Goal: Task Accomplishment & Management: Complete application form

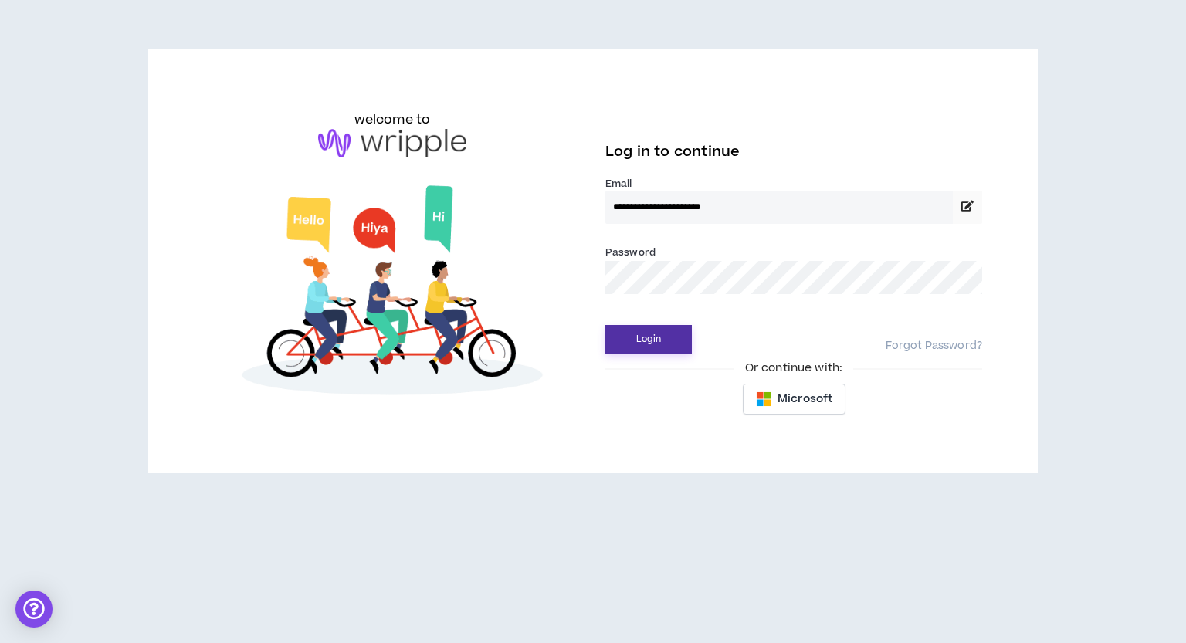
click at [646, 337] on button "Login" at bounding box center [649, 339] width 87 height 29
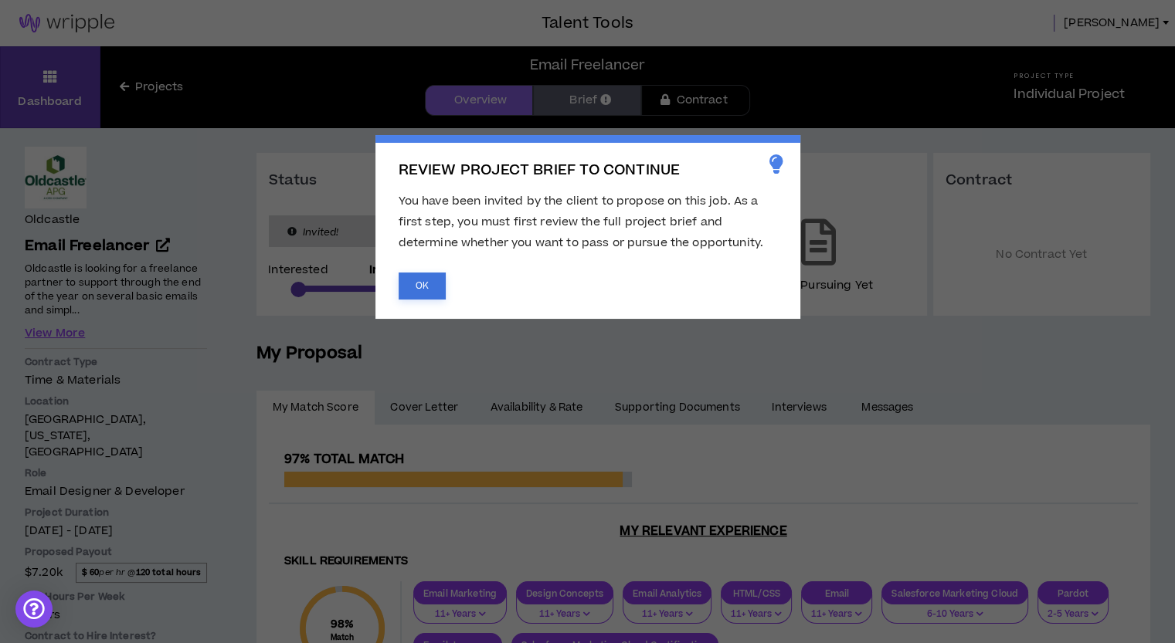
click at [419, 297] on button "OK" at bounding box center [422, 286] width 47 height 27
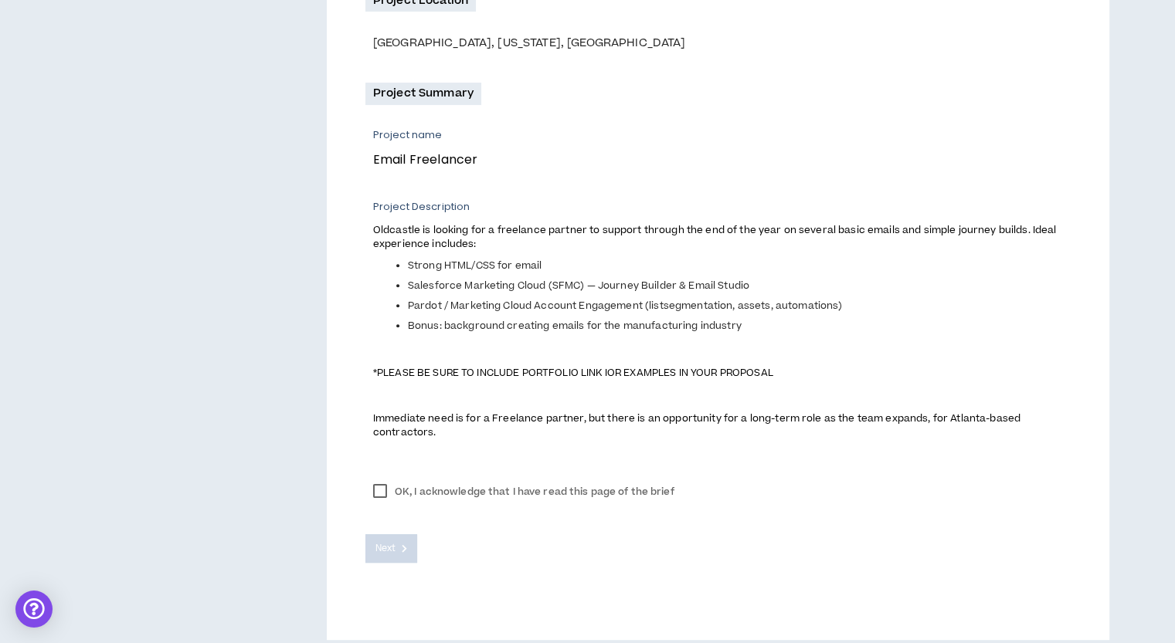
scroll to position [494, 0]
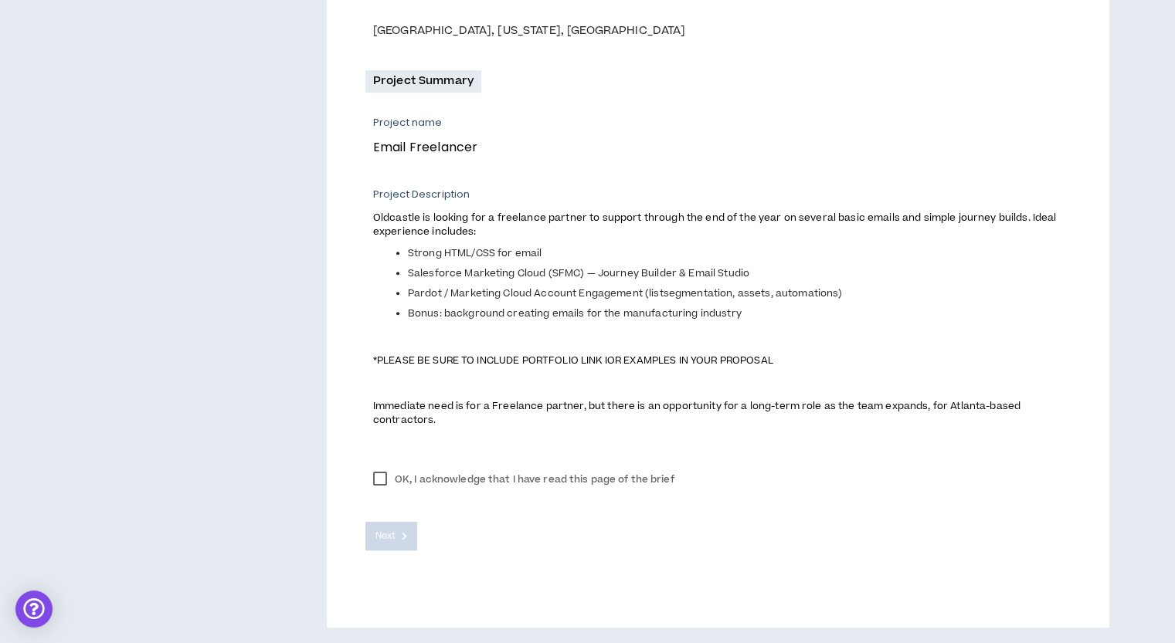
click at [374, 481] on label "OK, I acknowledge that I have read this page of the brief" at bounding box center [523, 479] width 317 height 23
click at [405, 538] on icon at bounding box center [404, 536] width 5 height 8
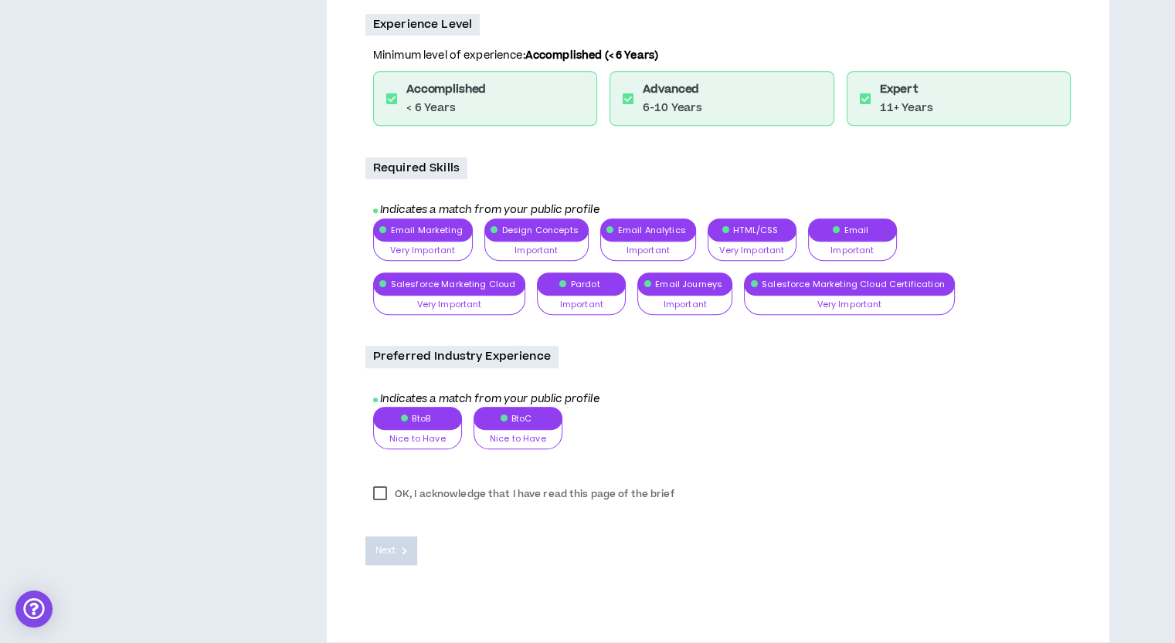
scroll to position [752, 0]
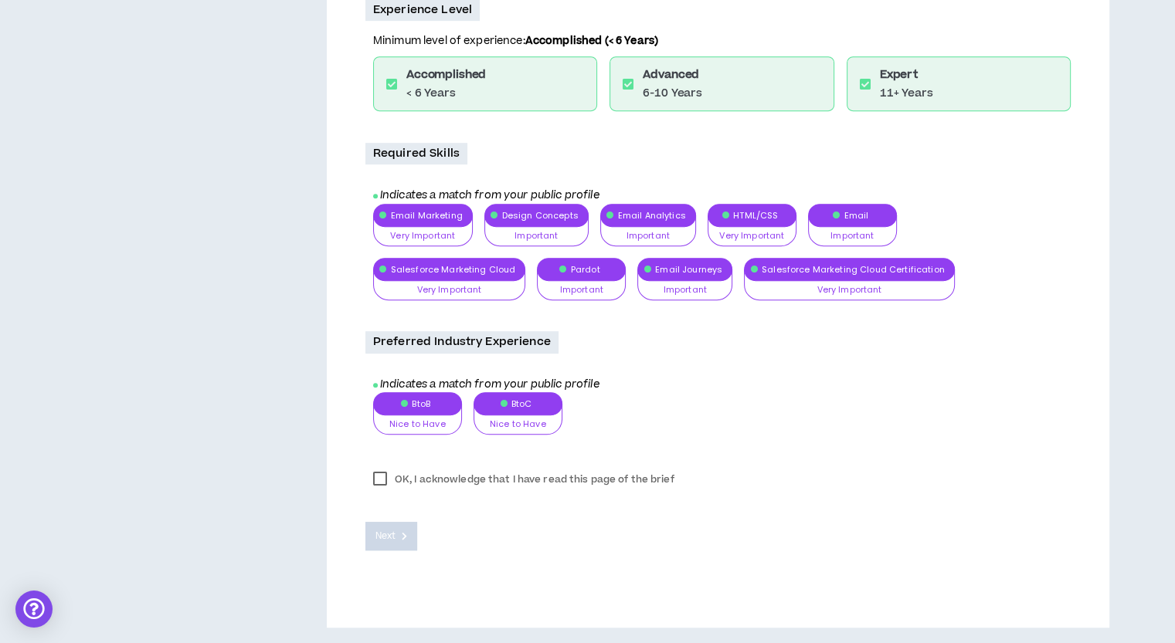
click at [375, 479] on label "OK, I acknowledge that I have read this page of the brief" at bounding box center [523, 479] width 317 height 23
click at [382, 537] on span "Next" at bounding box center [385, 536] width 20 height 15
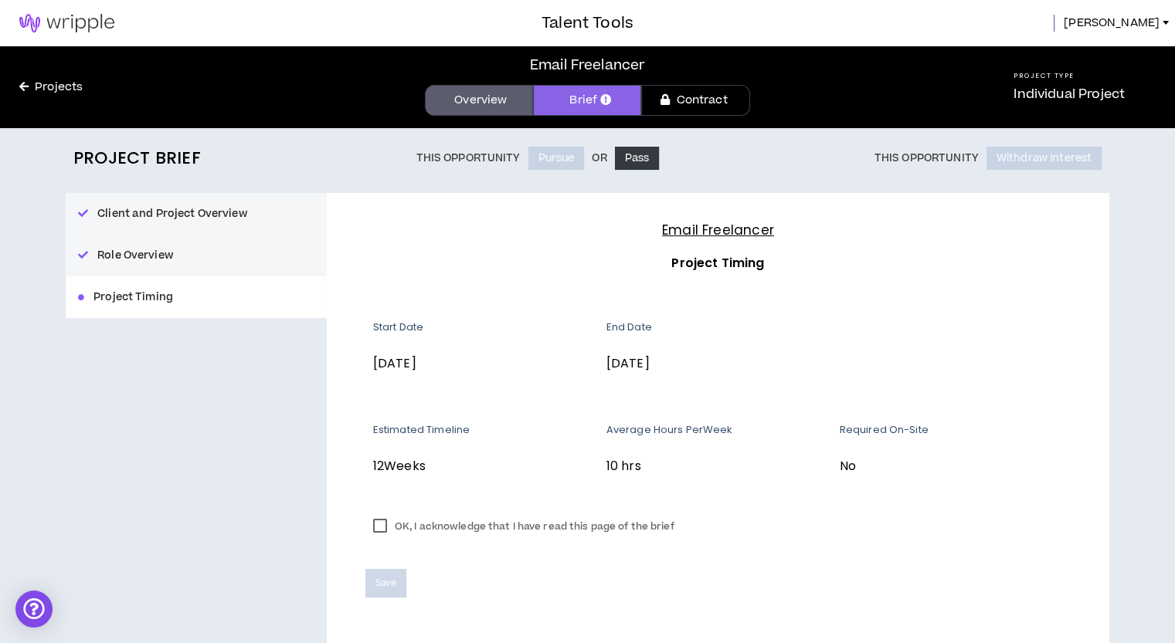
click at [379, 531] on label "OK, I acknowledge that I have read this page of the brief" at bounding box center [523, 526] width 317 height 23
click at [378, 585] on span "Save" at bounding box center [385, 583] width 21 height 15
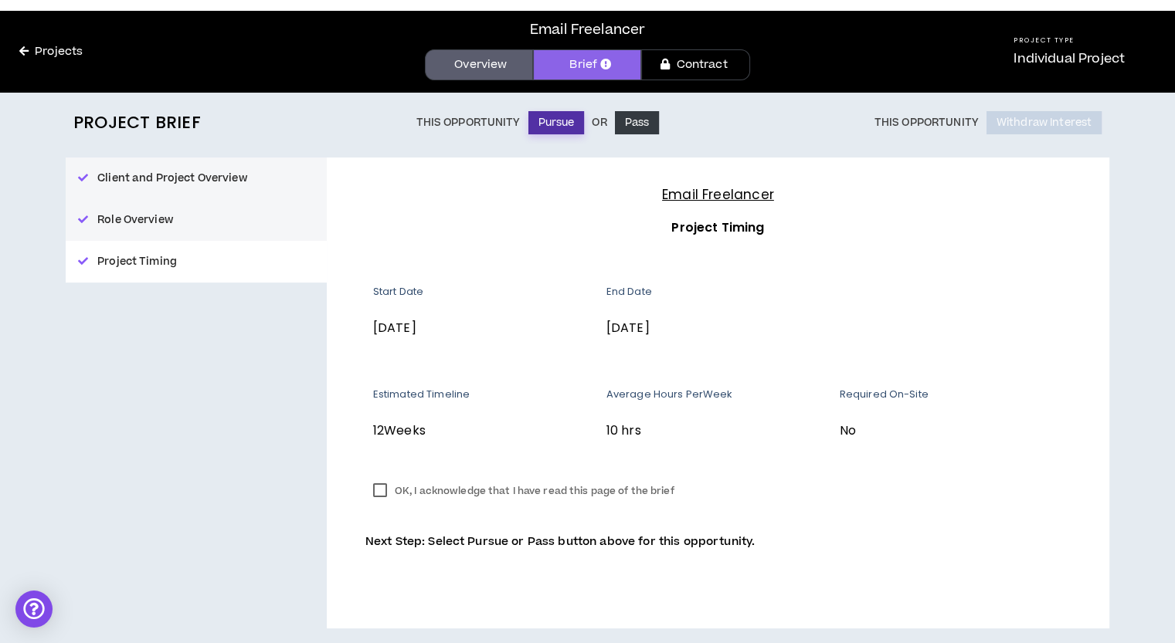
click at [555, 123] on button "Pursue" at bounding box center [556, 122] width 56 height 23
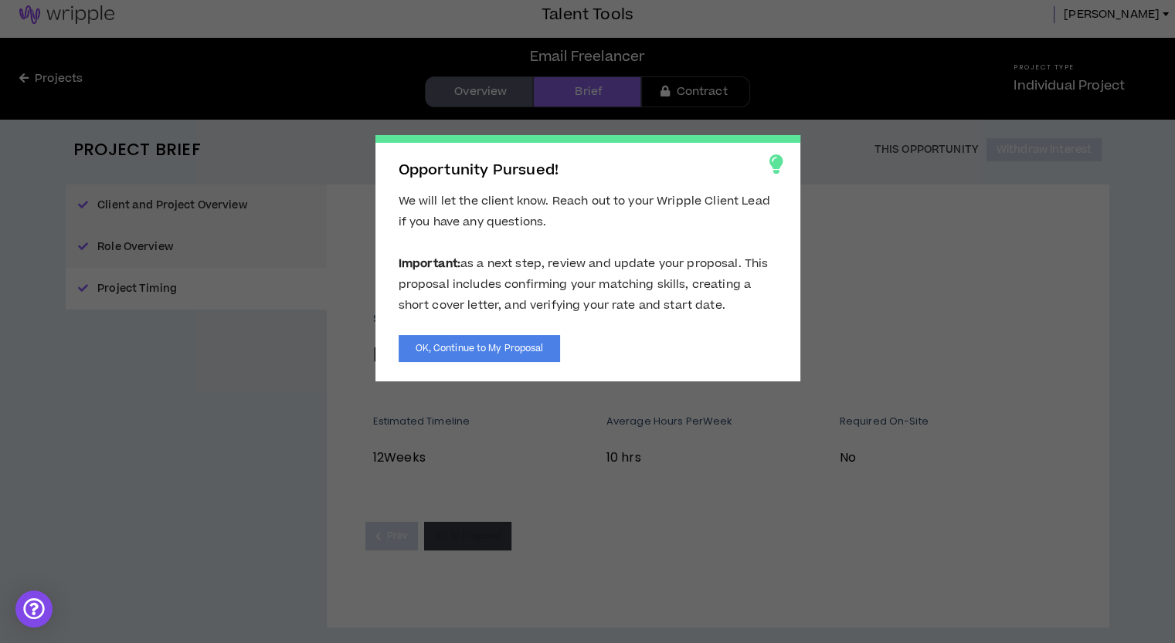
scroll to position [8, 0]
click at [489, 344] on button "OK, Continue to My Proposal" at bounding box center [480, 348] width 162 height 27
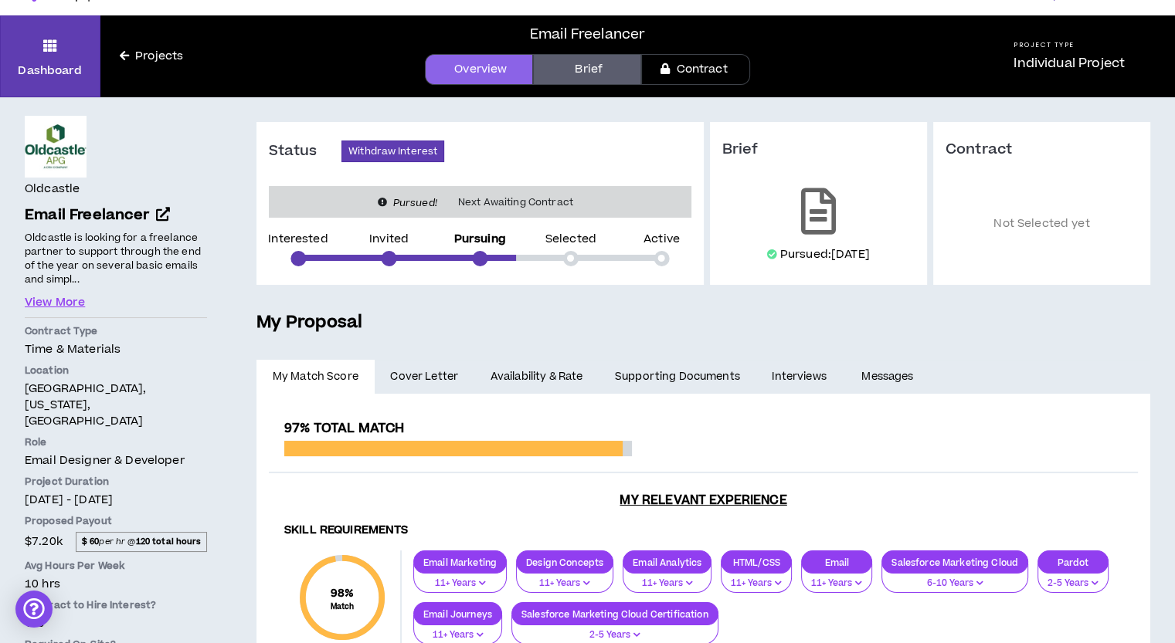
scroll to position [29, 0]
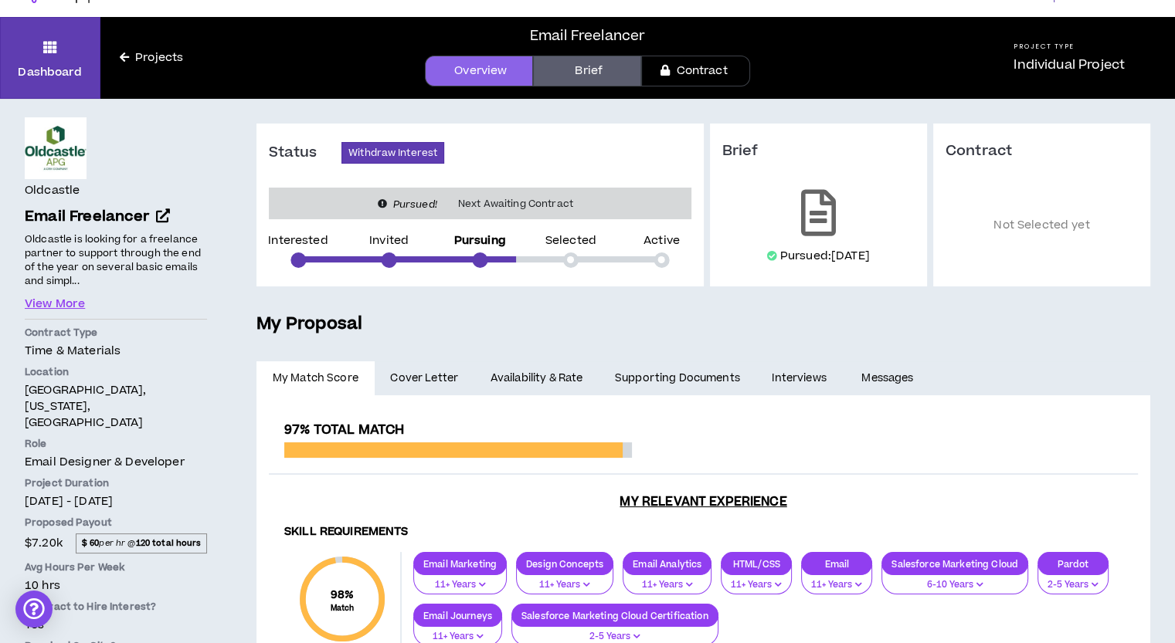
click at [453, 375] on span "Cover Letter" at bounding box center [424, 378] width 68 height 17
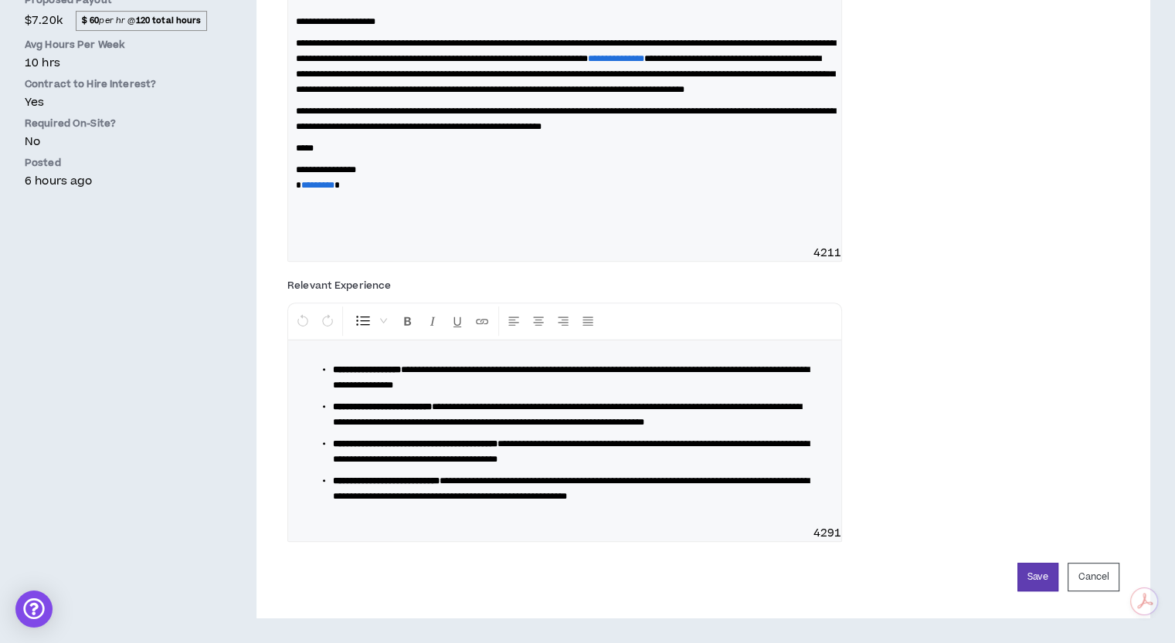
scroll to position [210, 0]
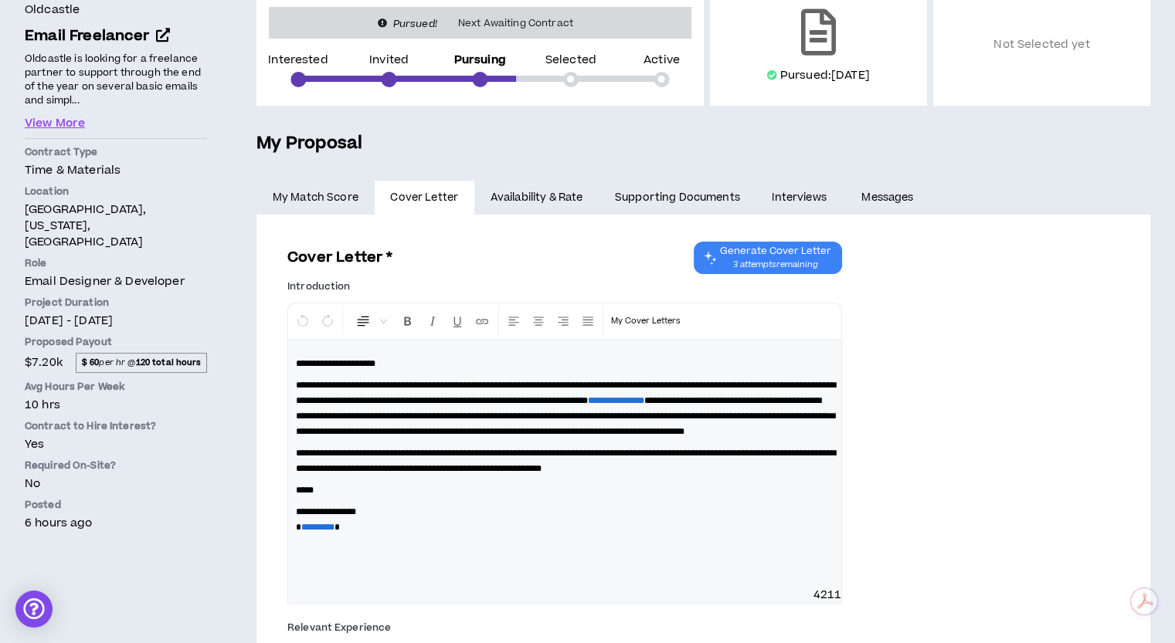
click at [548, 199] on link "Availability & Rate" at bounding box center [536, 198] width 124 height 34
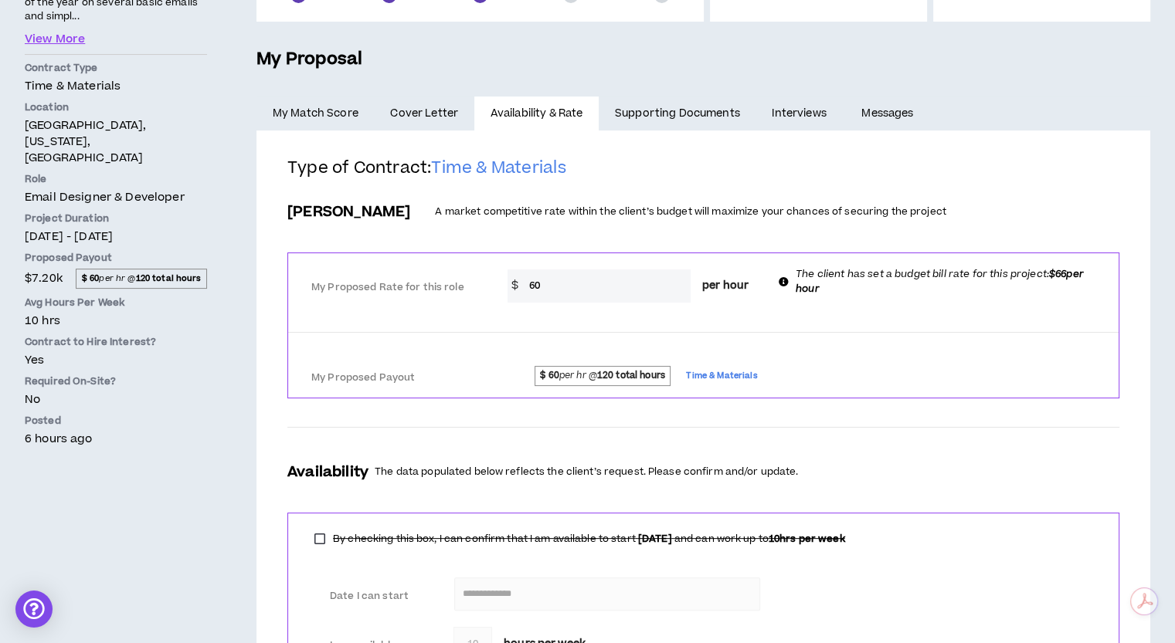
scroll to position [118, 0]
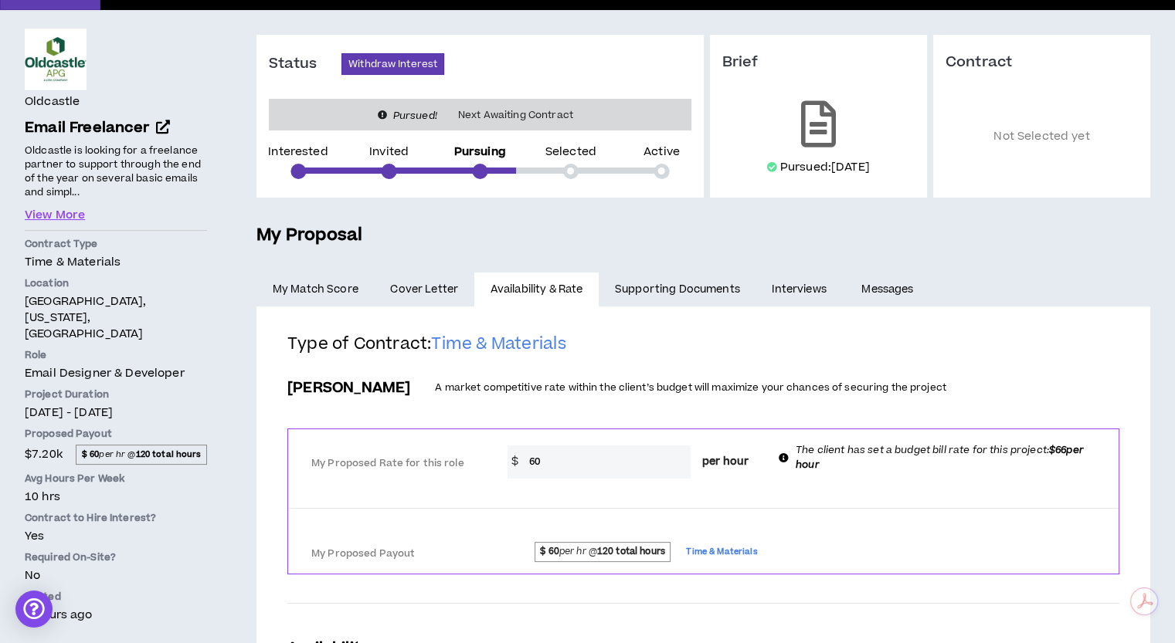
click at [677, 296] on link "Supporting Documents" at bounding box center [677, 290] width 157 height 34
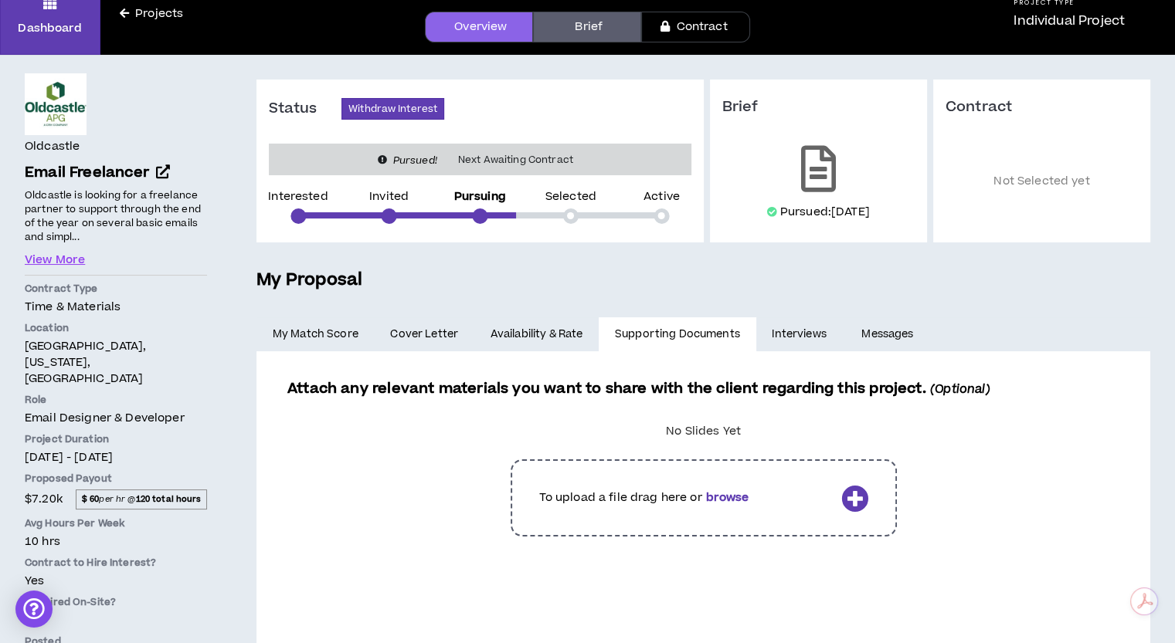
scroll to position [153, 0]
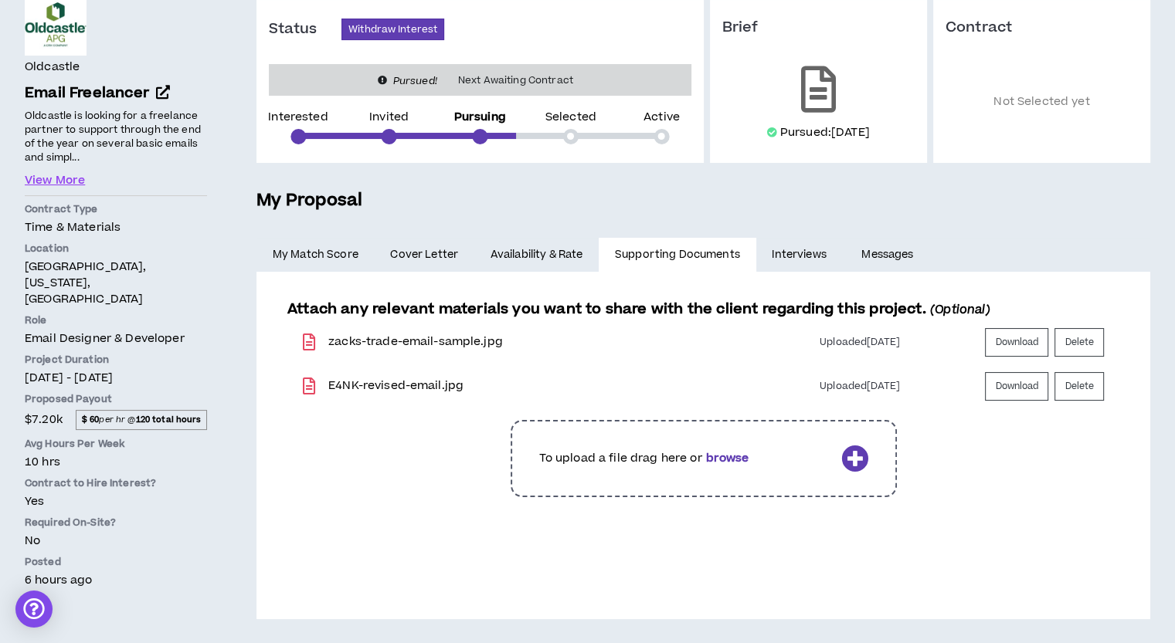
click at [962, 432] on label at bounding box center [703, 459] width 801 height 100
click at [0, 0] on input "file" at bounding box center [0, 0] width 0 height 0
click at [1090, 350] on button "Delete" at bounding box center [1078, 342] width 49 height 29
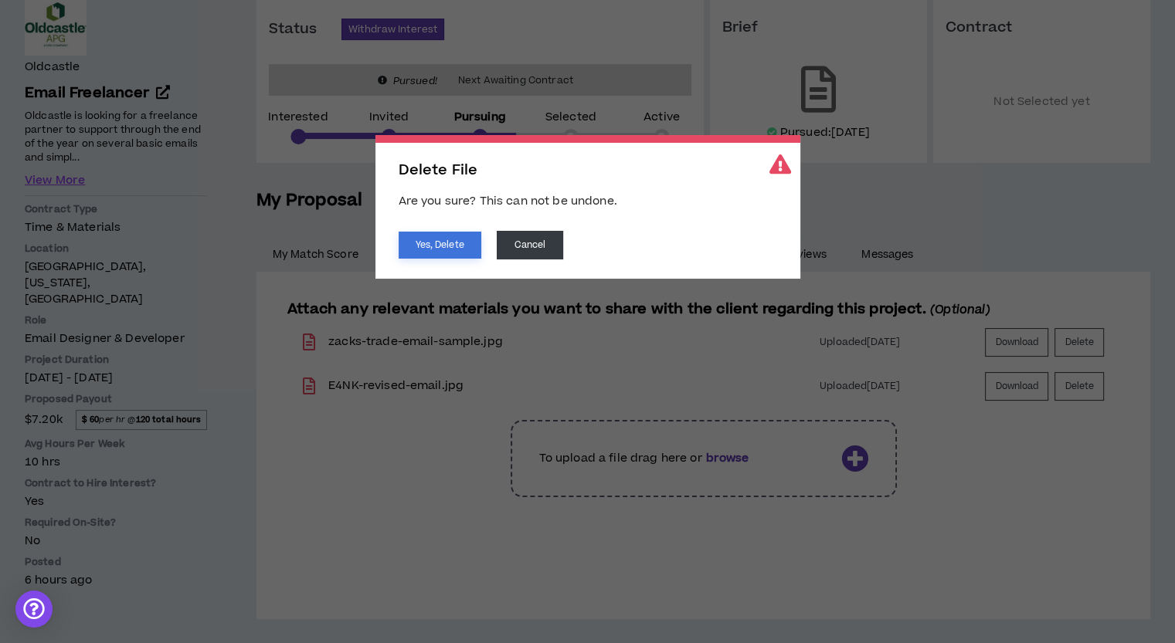
click at [450, 246] on button "Yes, Delete" at bounding box center [440, 245] width 83 height 27
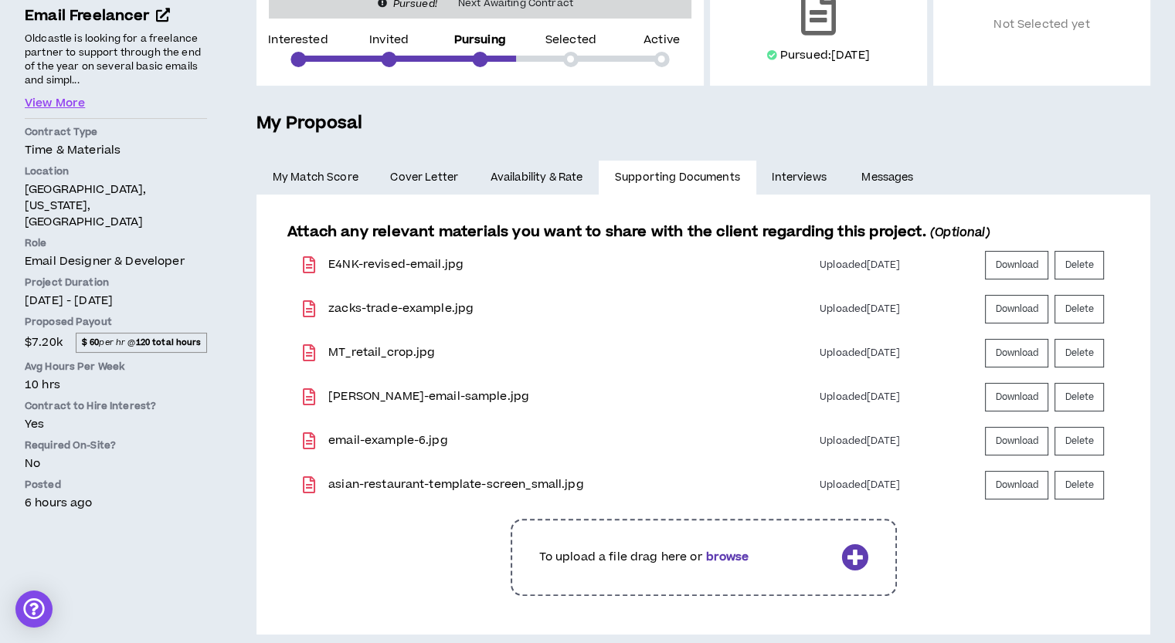
scroll to position [244, 0]
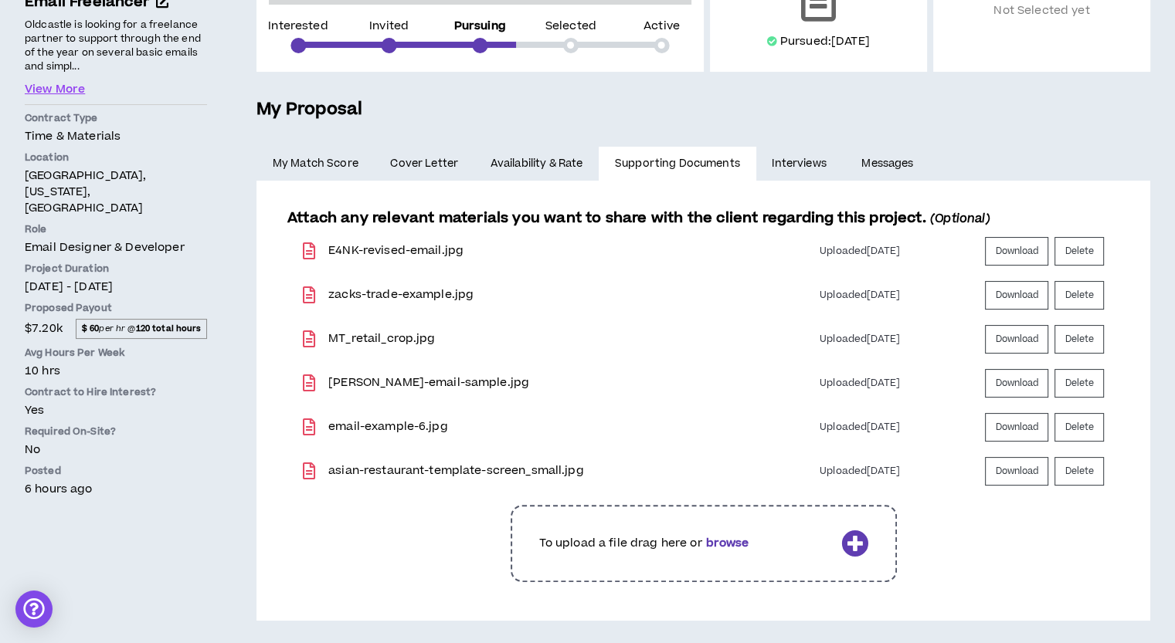
click at [817, 164] on link "Interviews" at bounding box center [801, 164] width 90 height 34
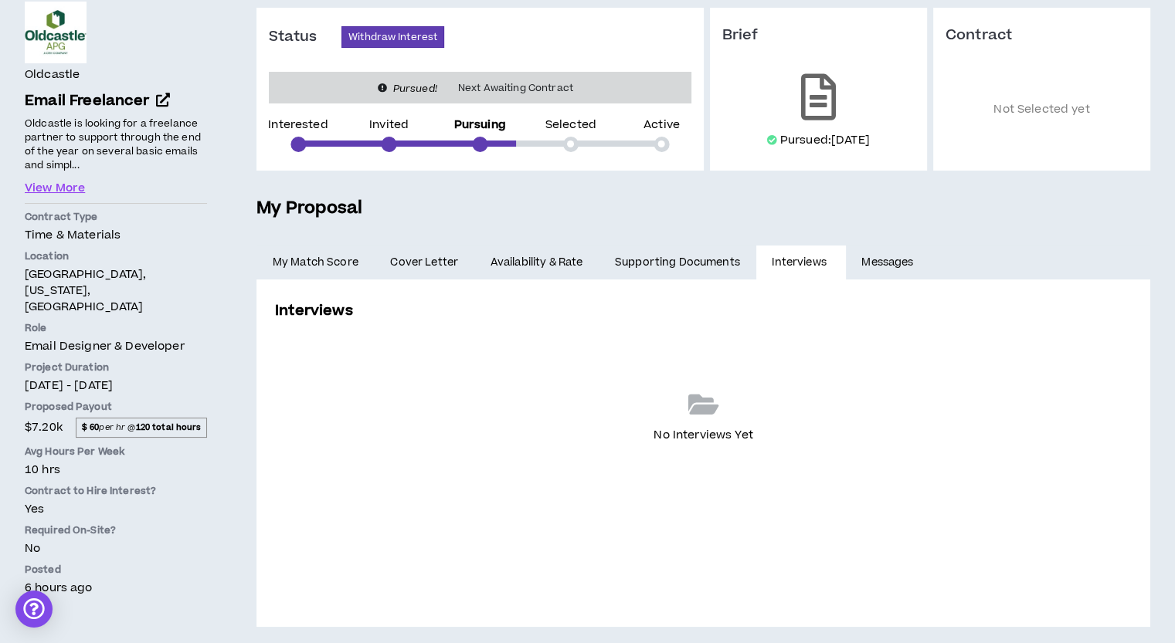
scroll to position [153, 0]
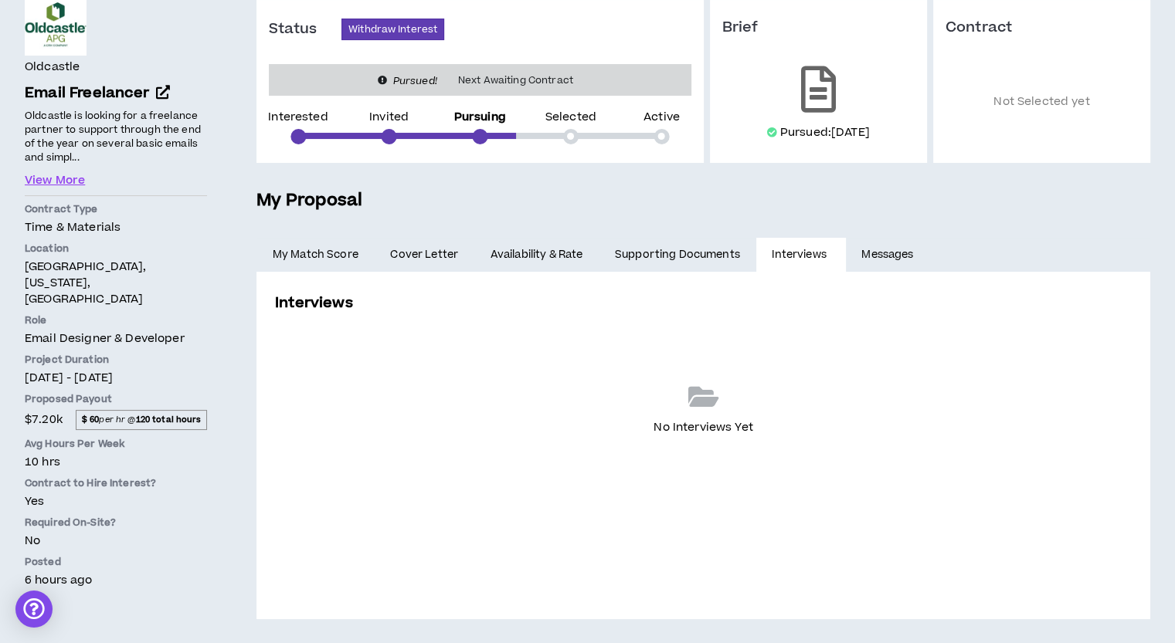
click at [879, 253] on link "Messages" at bounding box center [889, 255] width 87 height 34
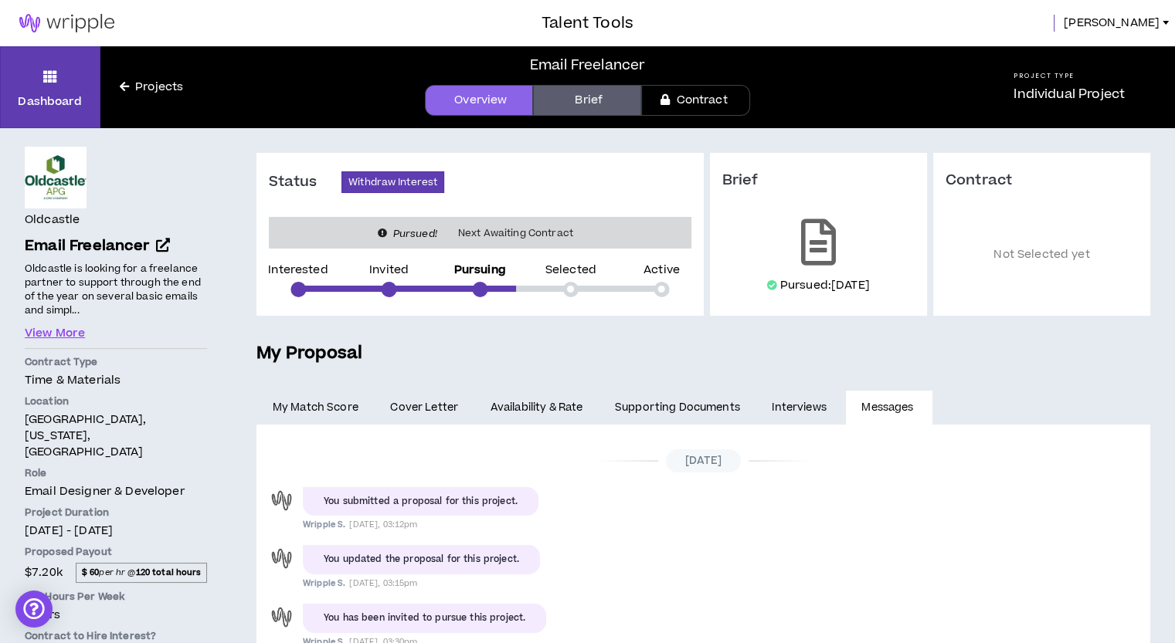
scroll to position [196, 0]
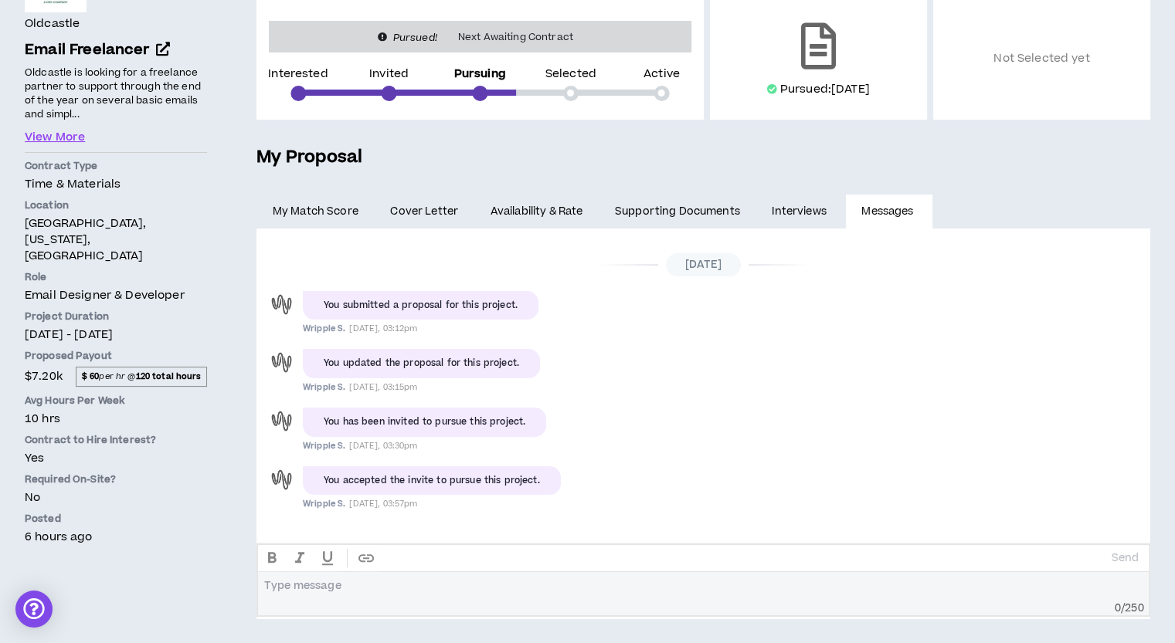
click at [522, 582] on div at bounding box center [703, 586] width 877 height 14
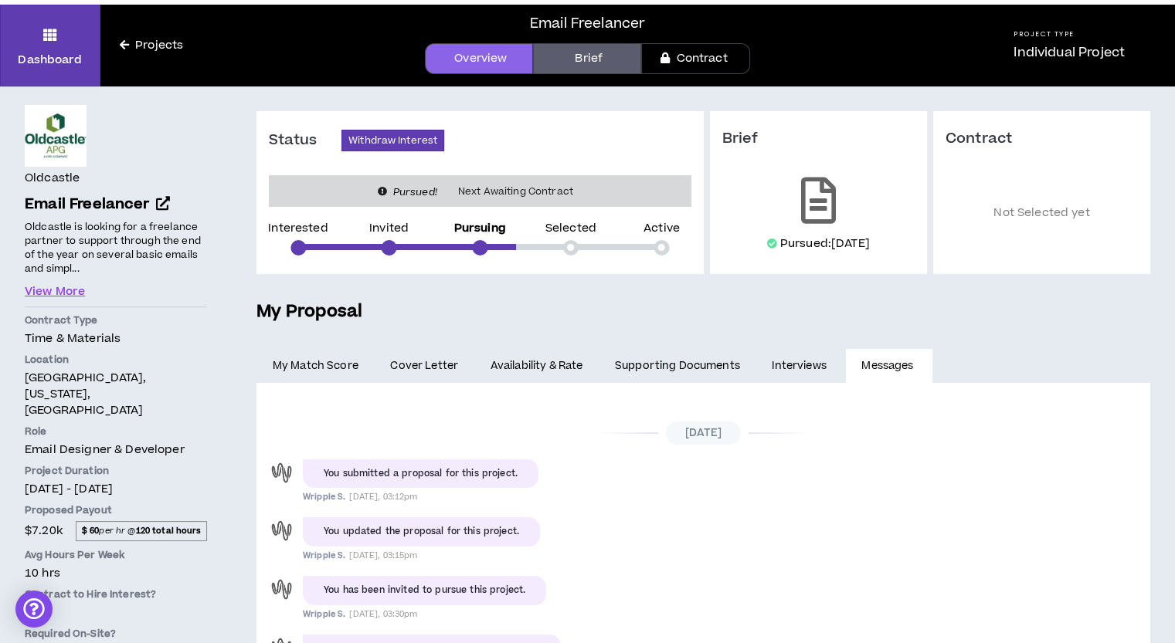
scroll to position [0, 0]
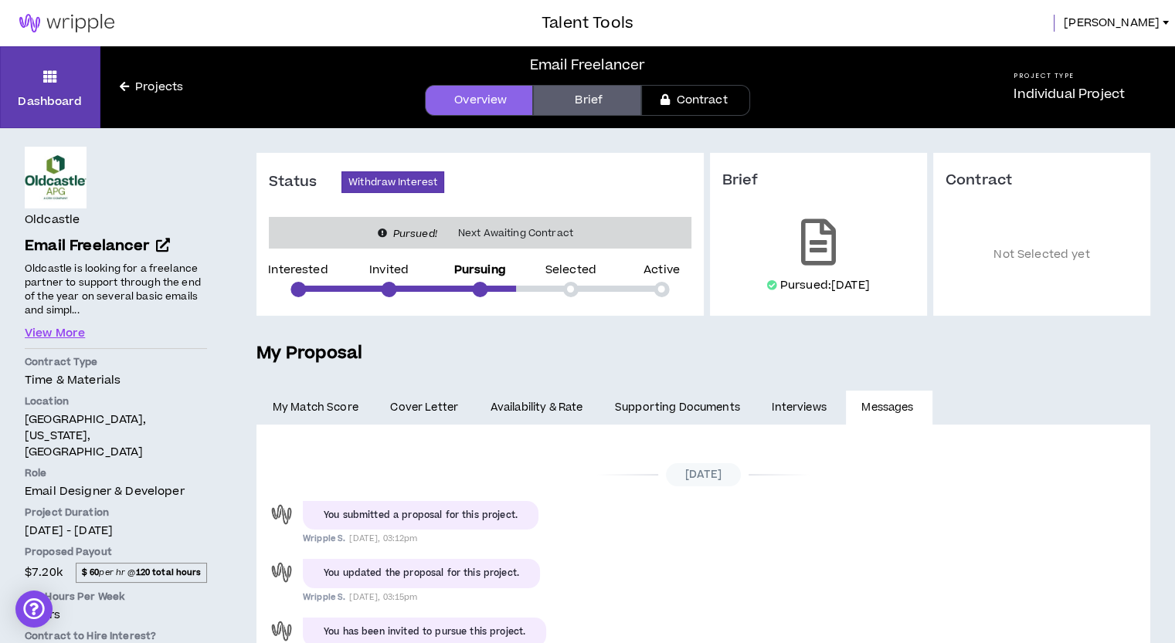
click at [589, 104] on link "Brief" at bounding box center [587, 100] width 108 height 31
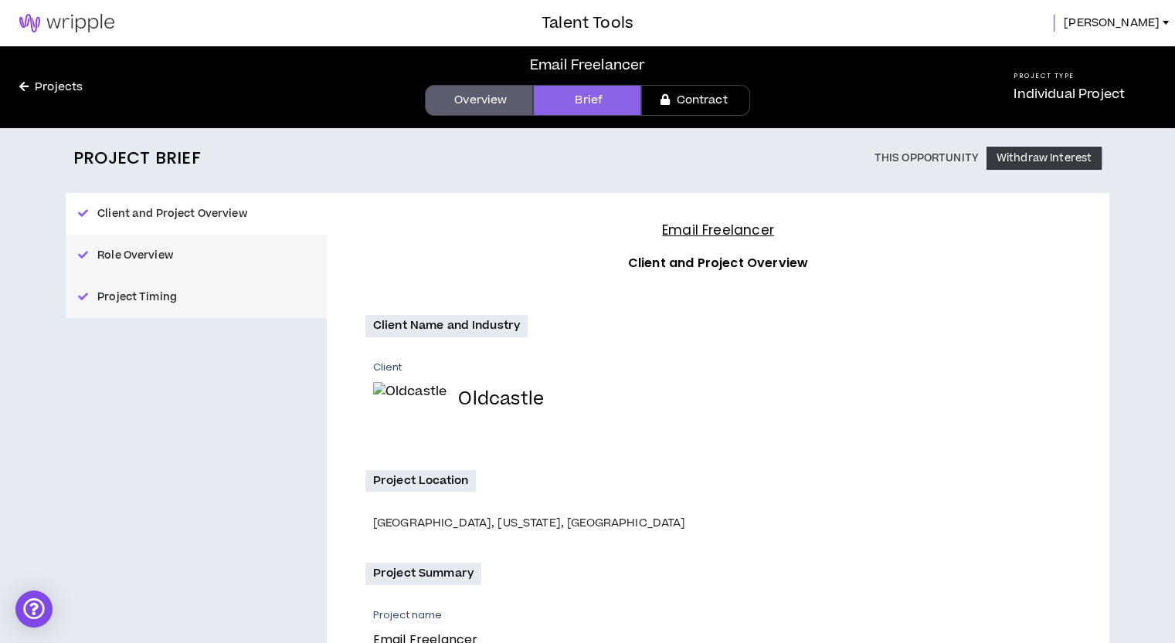
click at [707, 104] on link "Contract" at bounding box center [695, 100] width 108 height 31
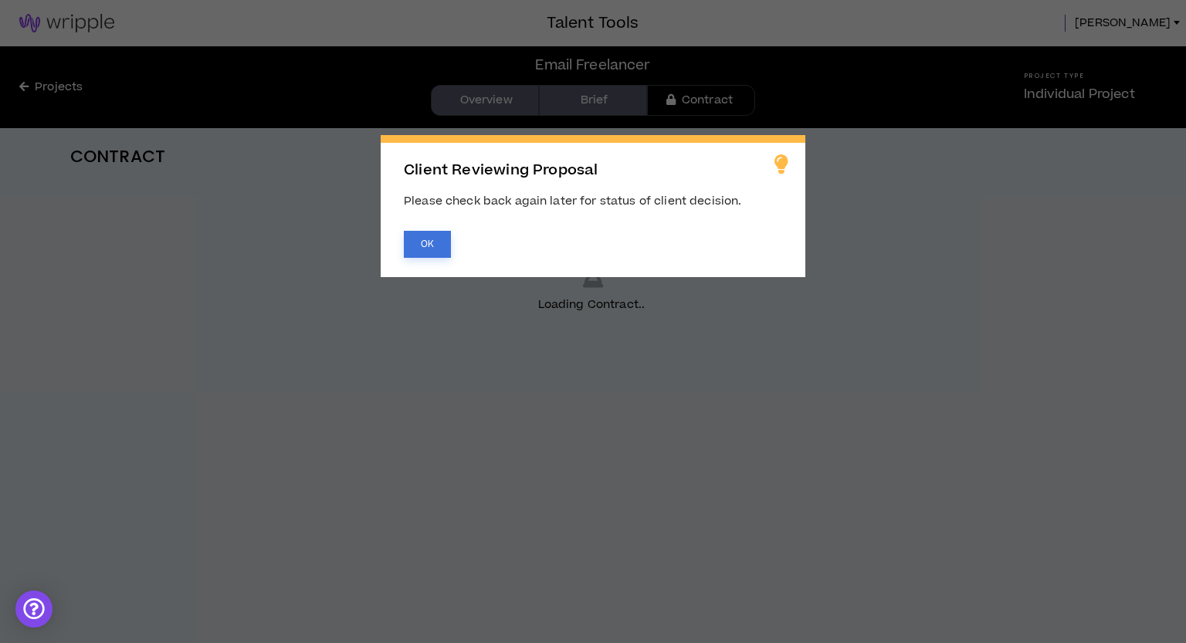
click at [423, 242] on button "OK" at bounding box center [427, 244] width 47 height 27
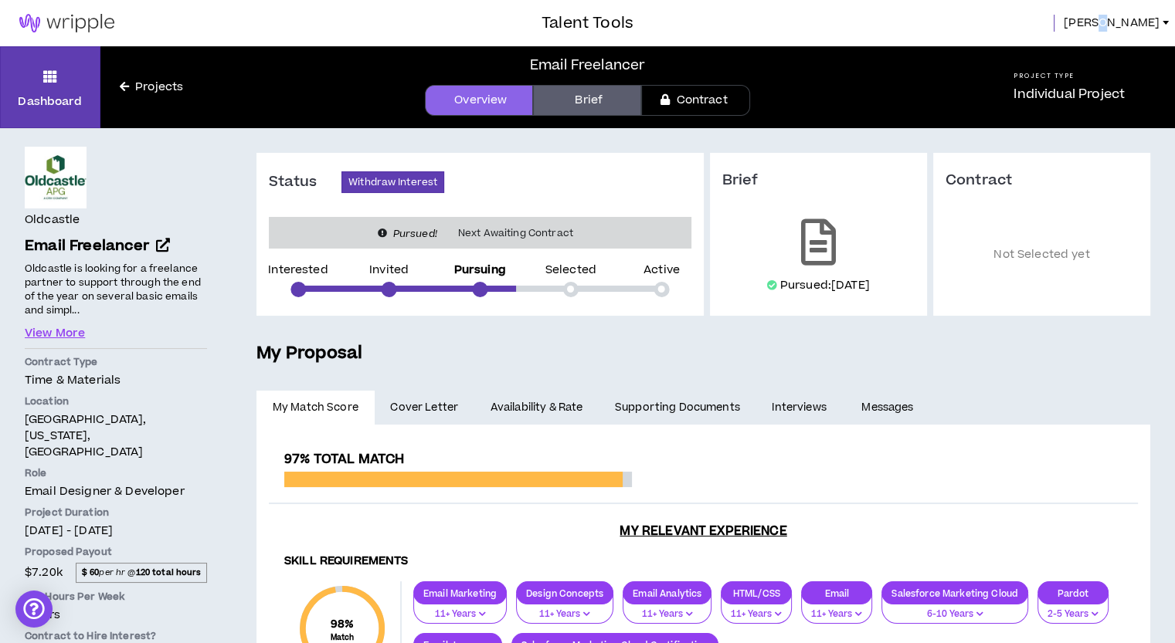
click at [1147, 23] on span "[PERSON_NAME]" at bounding box center [1112, 23] width 96 height 17
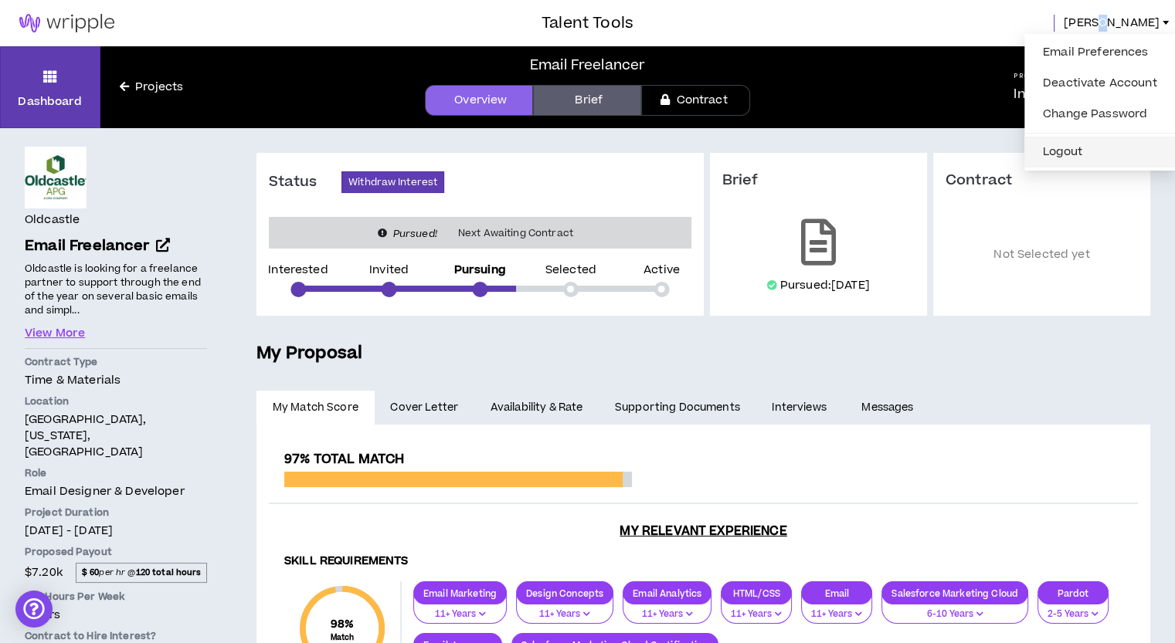
click at [1063, 162] on button "Logout" at bounding box center [1099, 152] width 133 height 23
